Goal: Information Seeking & Learning: Find contact information

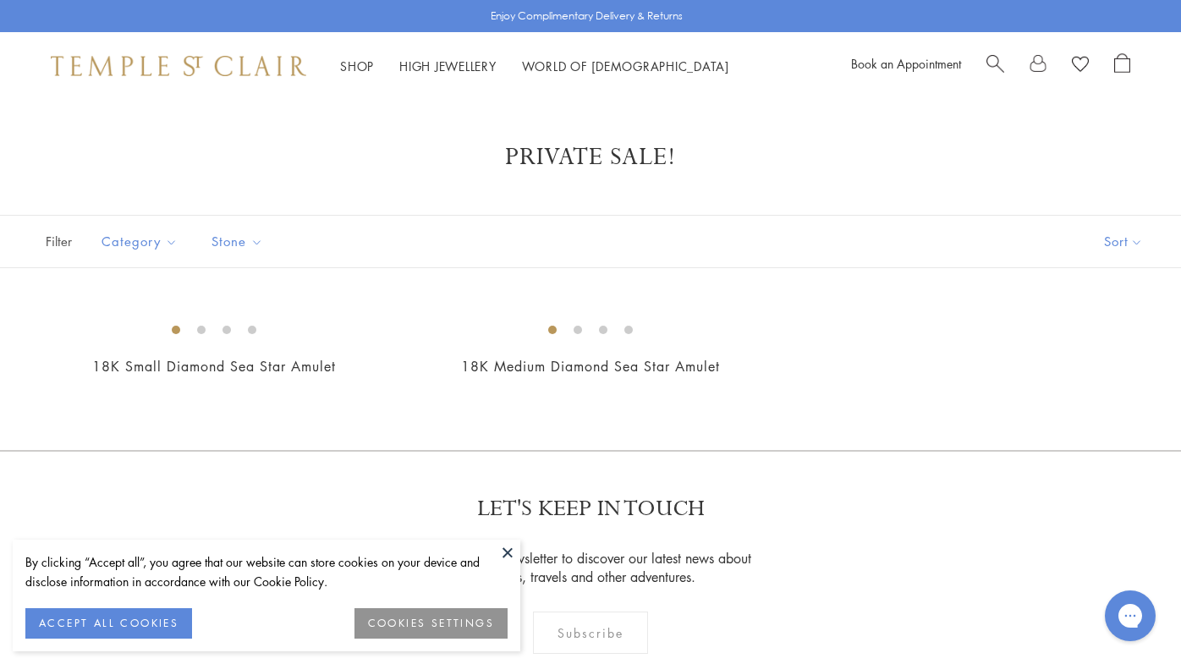
click at [504, 552] on button at bounding box center [507, 552] width 25 height 25
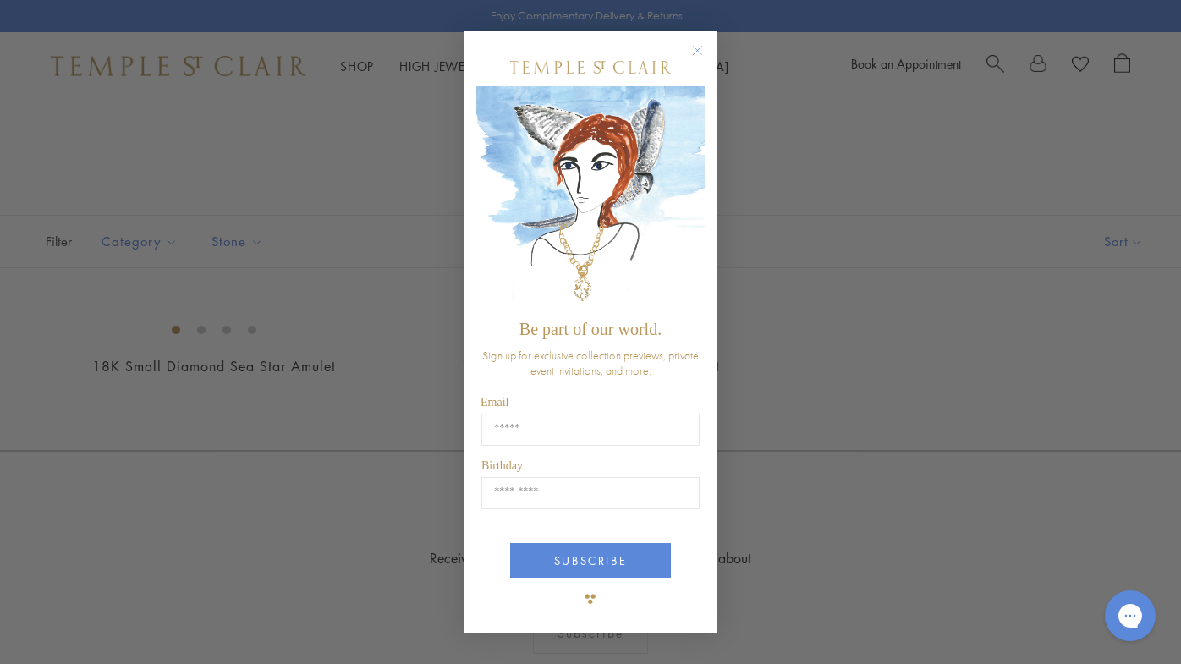
type input "**********"
type input "*"
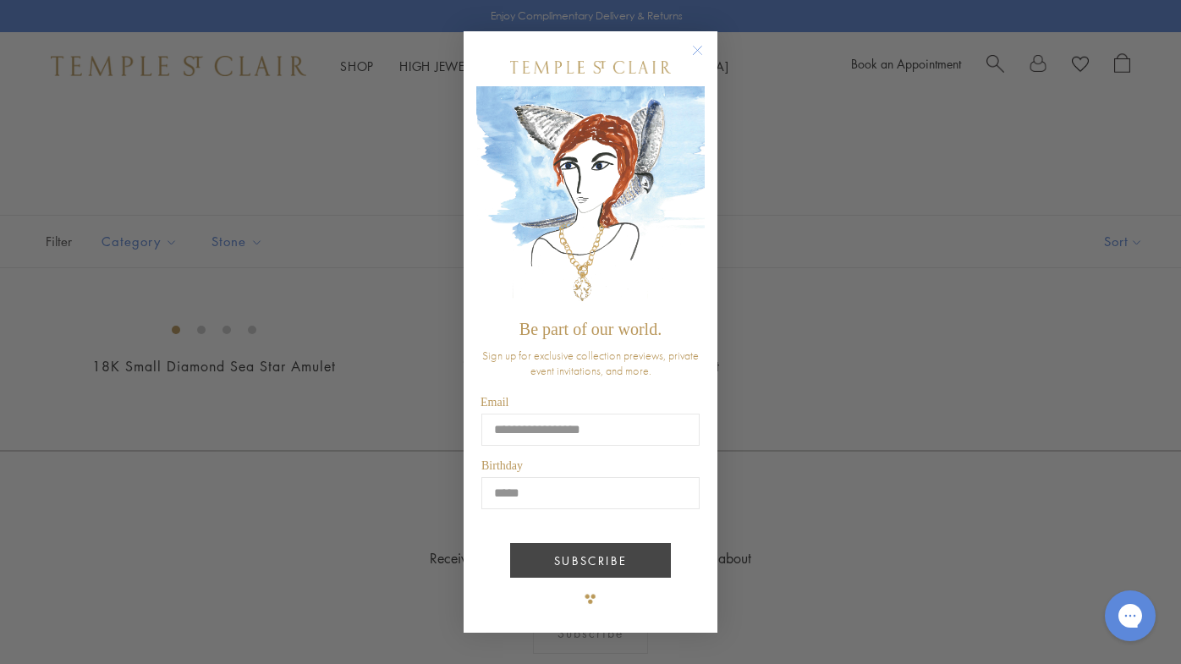
type input "*****"
click at [602, 565] on button "SUBSCRIBE" at bounding box center [590, 560] width 161 height 35
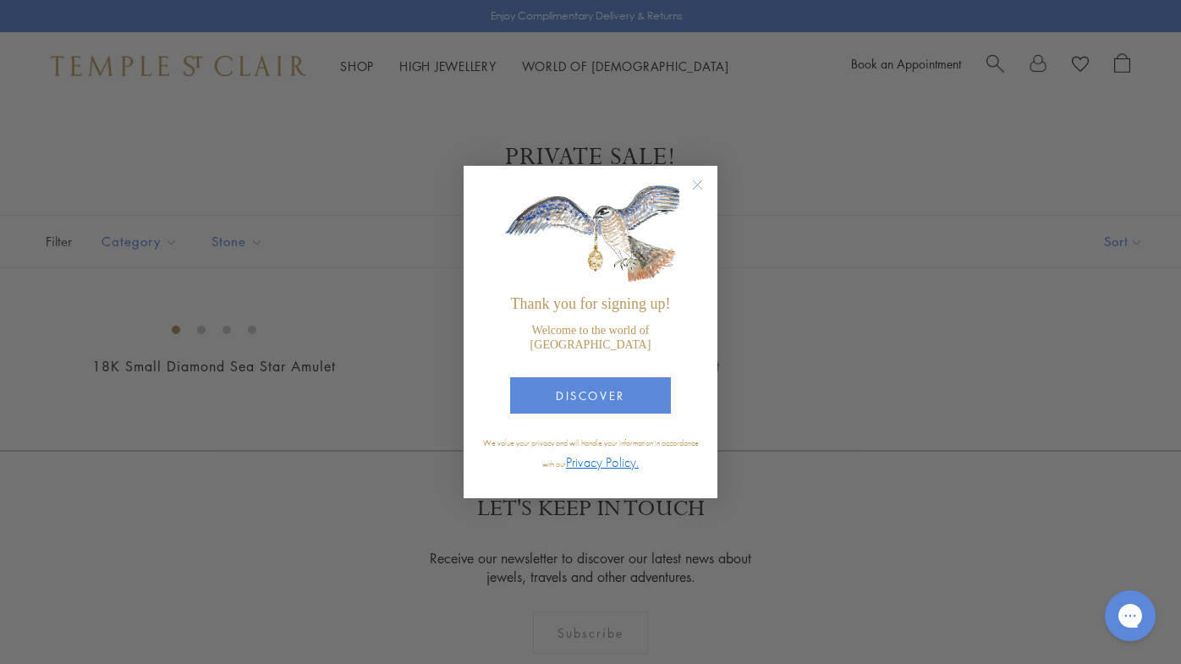
click at [698, 192] on circle "Close dialog" at bounding box center [698, 185] width 20 height 20
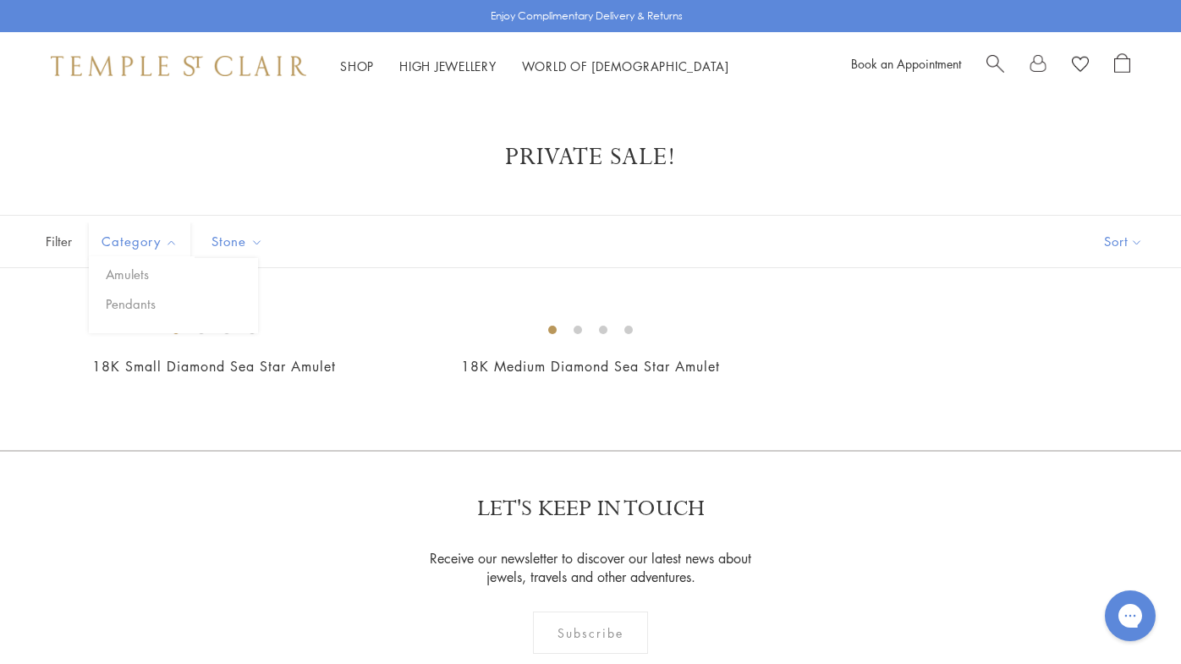
click at [134, 238] on span "Category" at bounding box center [141, 241] width 97 height 21
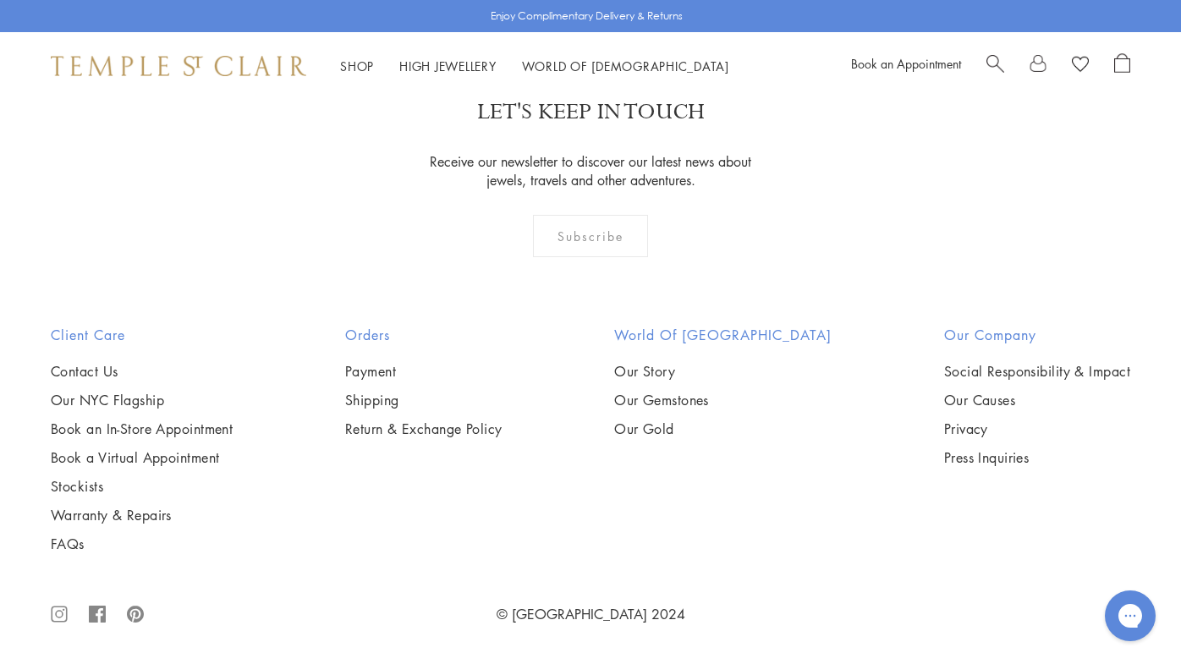
scroll to position [710, 0]
click at [80, 486] on link "Stockists" at bounding box center [142, 486] width 182 height 19
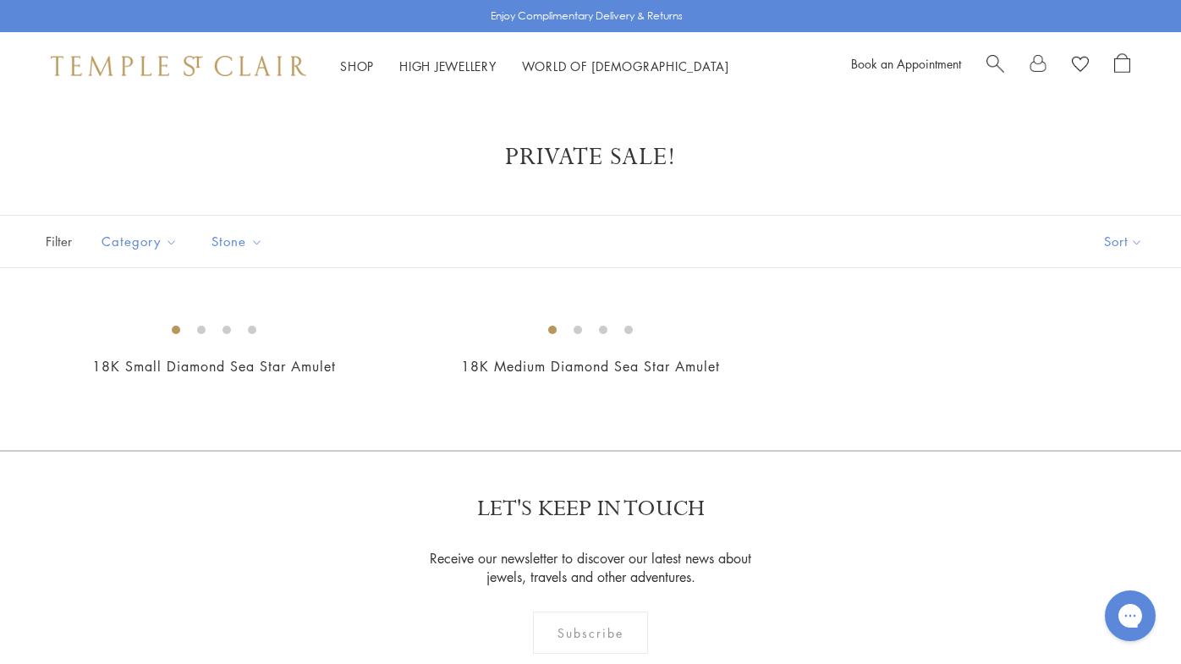
scroll to position [0, 0]
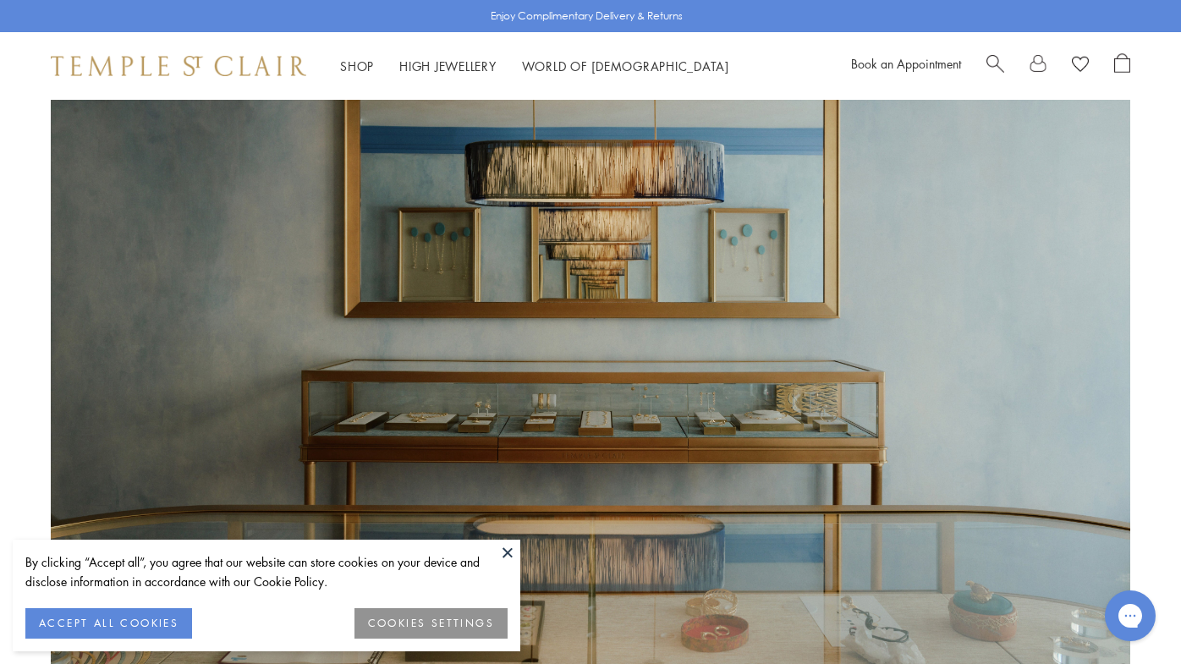
scroll to position [124, 0]
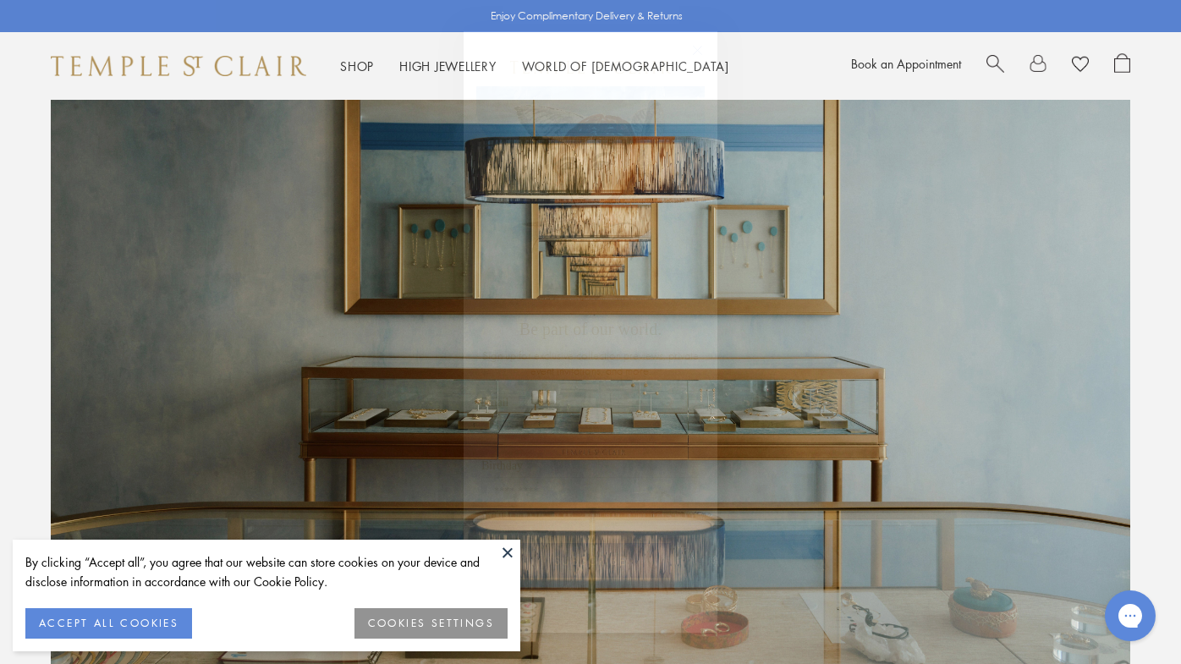
click at [703, 46] on circle "Close dialog" at bounding box center [698, 50] width 20 height 20
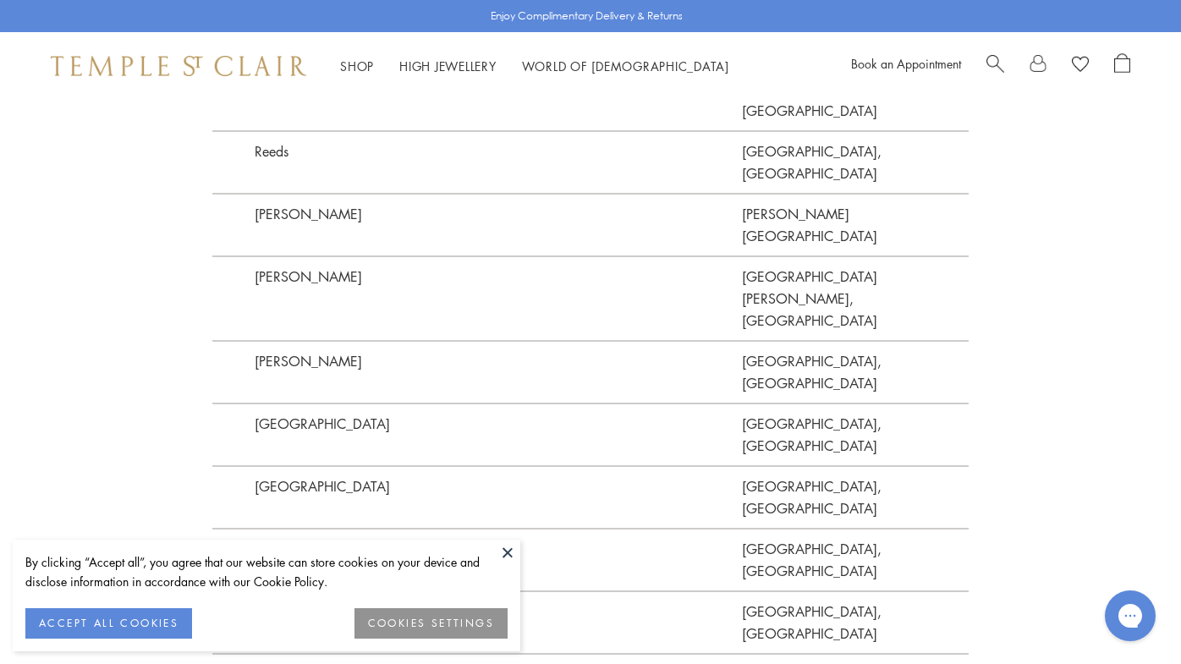
scroll to position [4120, 0]
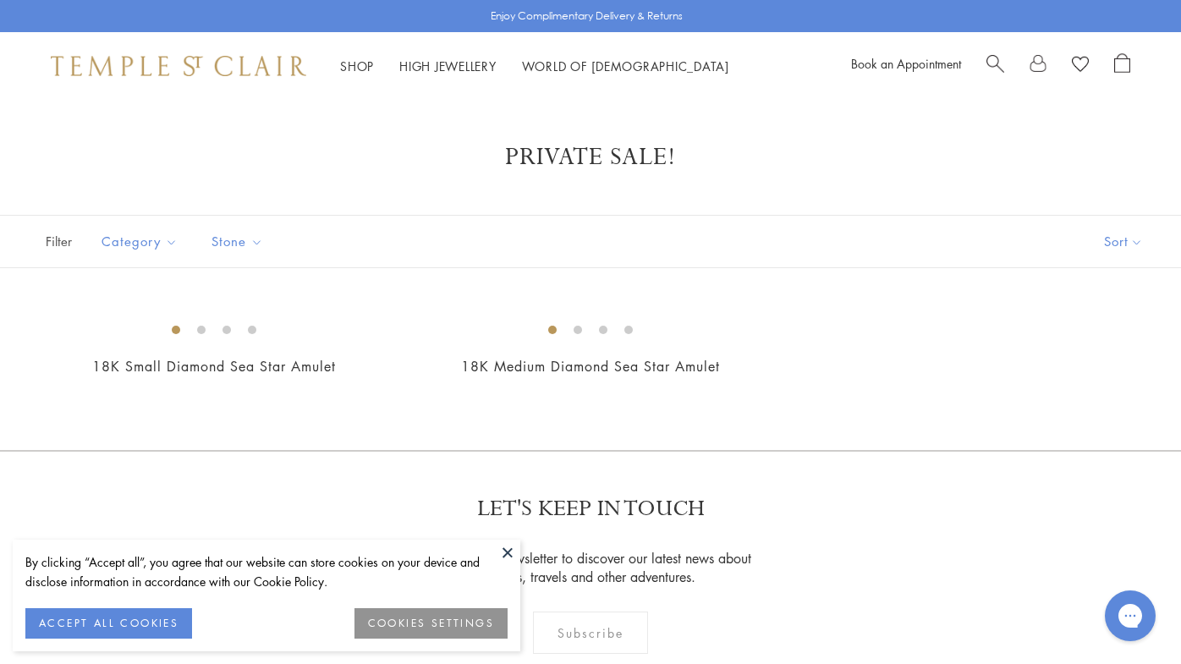
click at [508, 548] on button at bounding box center [507, 552] width 25 height 25
